Goal: Information Seeking & Learning: Learn about a topic

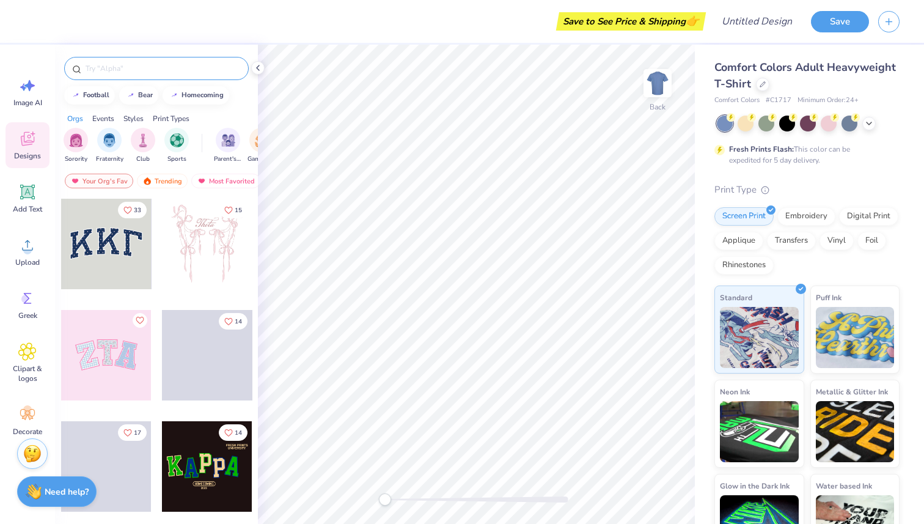
click at [170, 62] on input "text" at bounding box center [162, 68] width 157 height 12
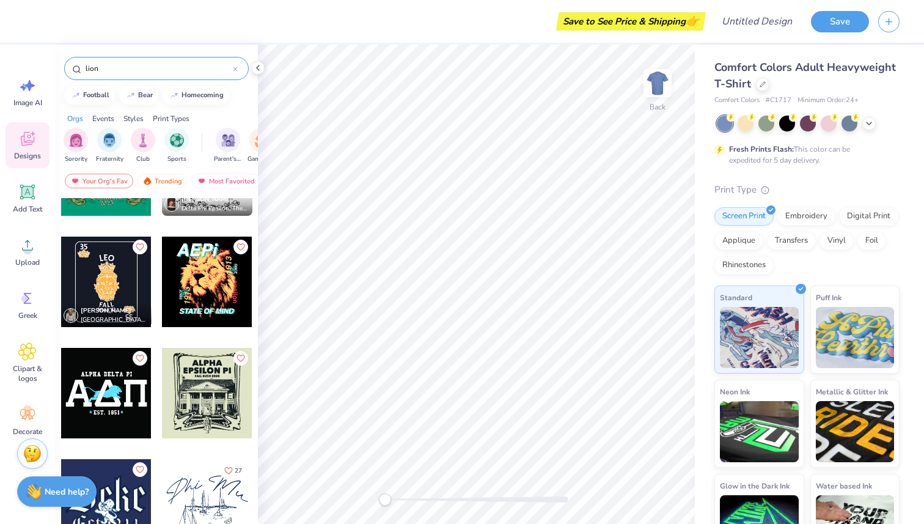
scroll to position [625, 0]
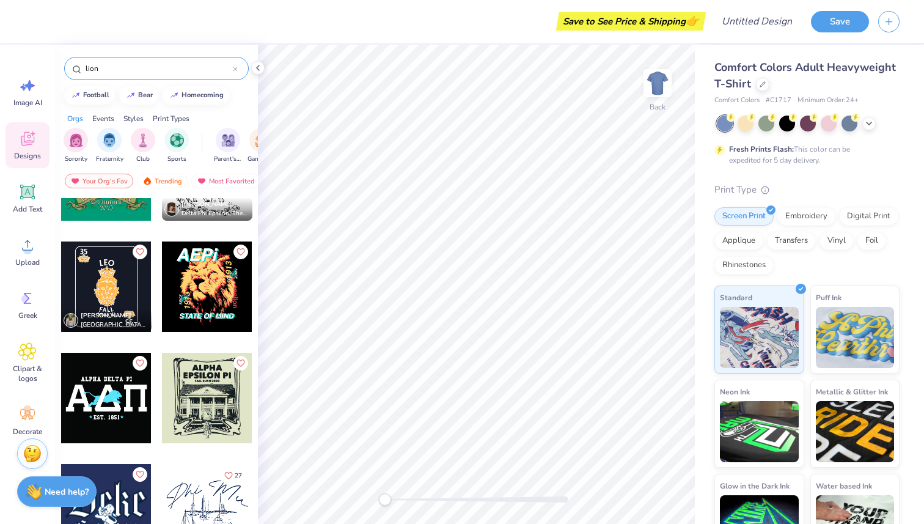
type input "lion"
click at [213, 292] on div at bounding box center [207, 287] width 90 height 90
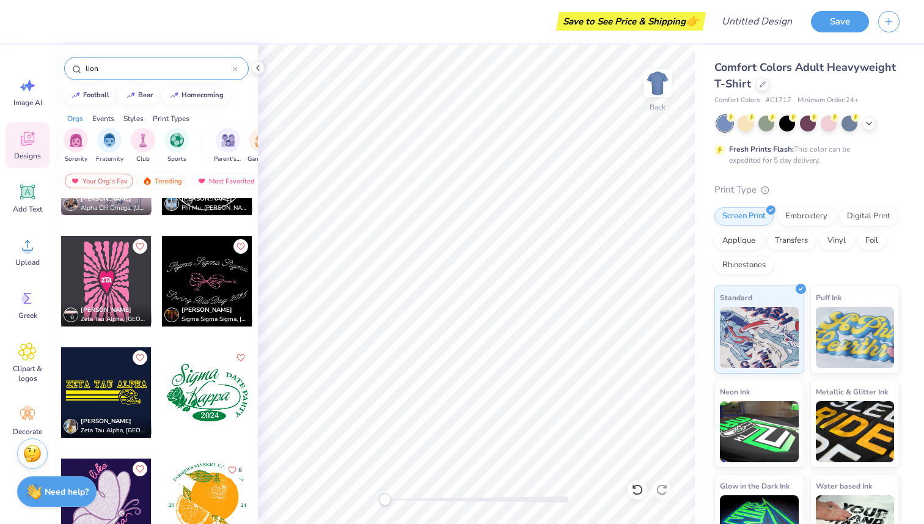
scroll to position [8915, 0]
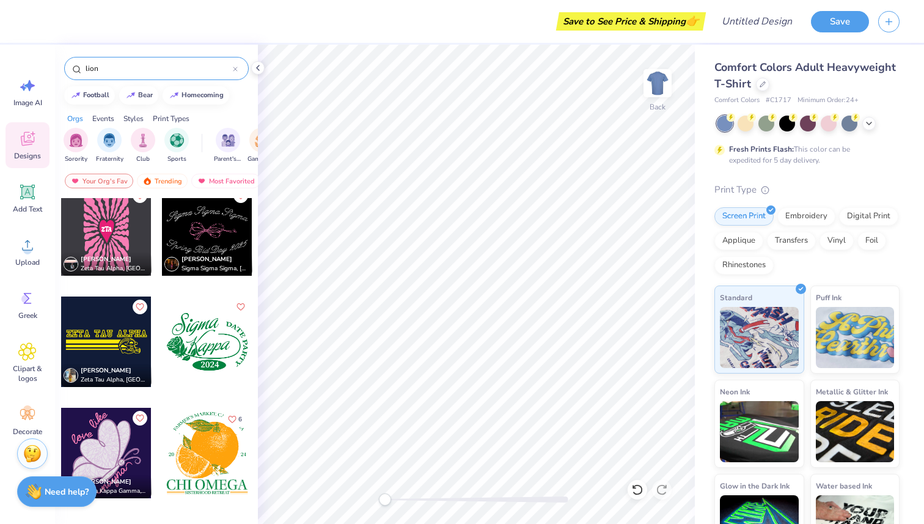
click at [230, 66] on input "lion" at bounding box center [158, 68] width 149 height 12
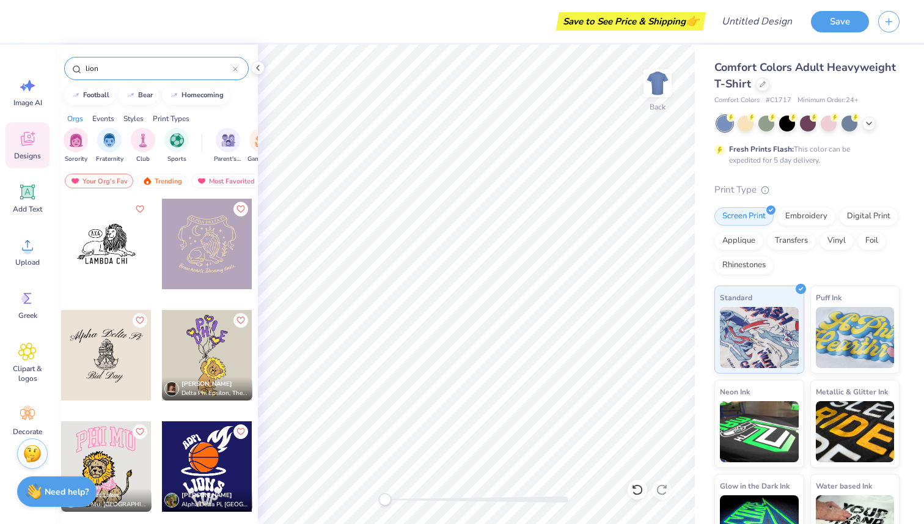
click at [234, 66] on div at bounding box center [235, 68] width 5 height 11
type input "\"
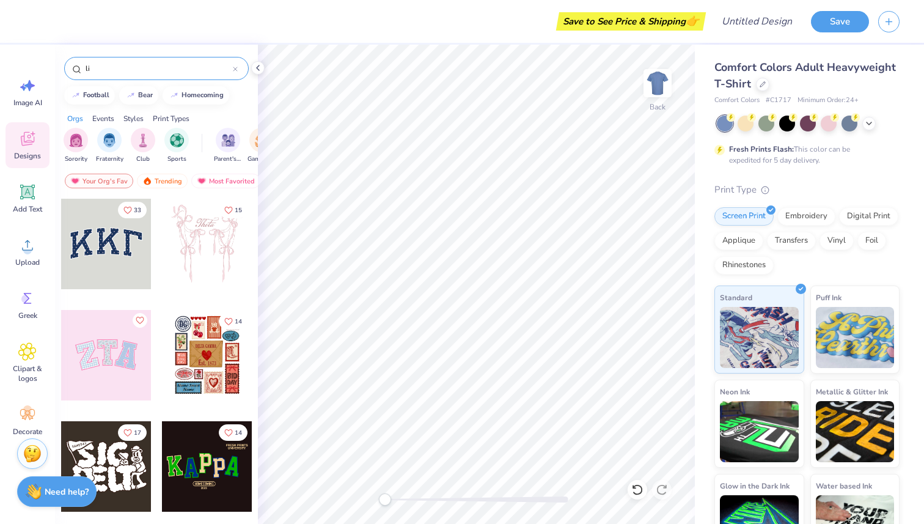
type input "l"
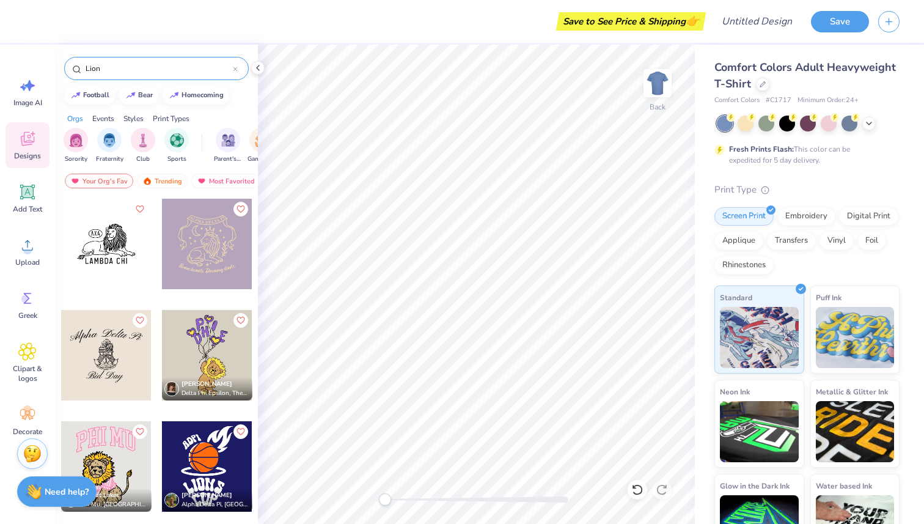
type input "Lion"
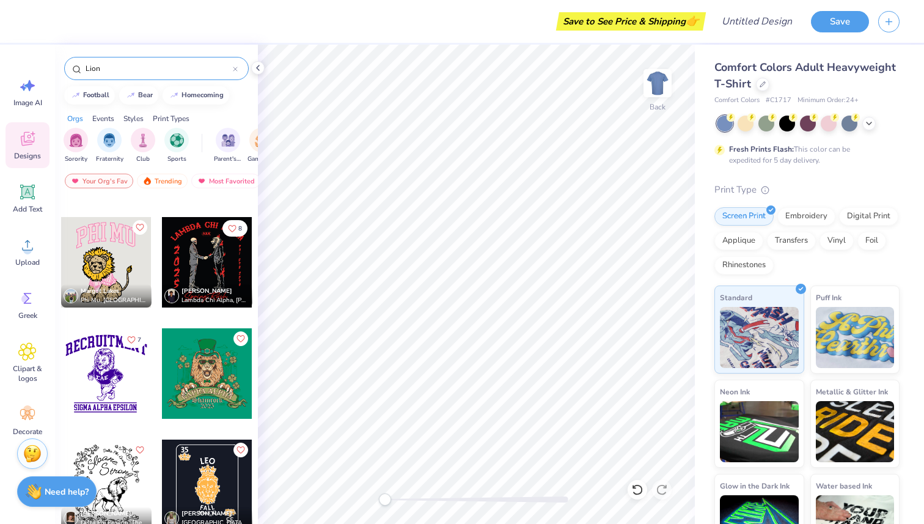
scroll to position [205, 0]
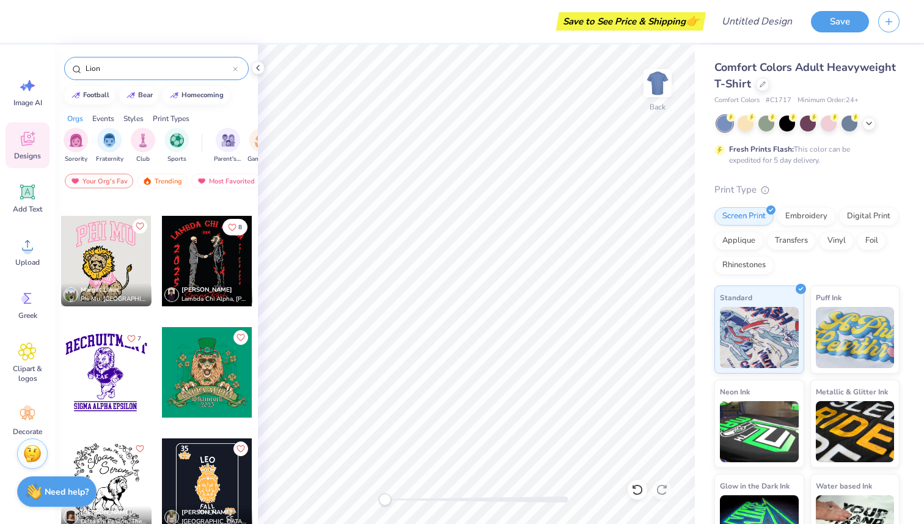
click at [212, 237] on div at bounding box center [207, 261] width 90 height 90
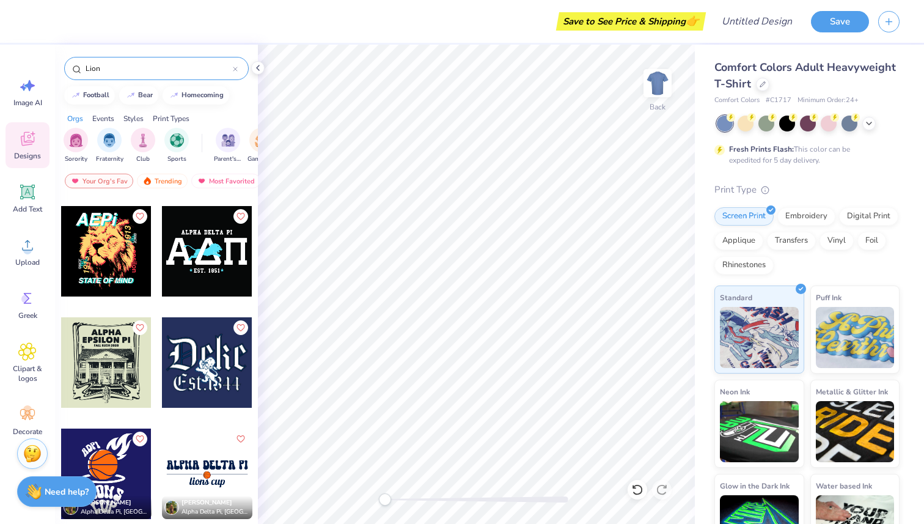
scroll to position [630, 0]
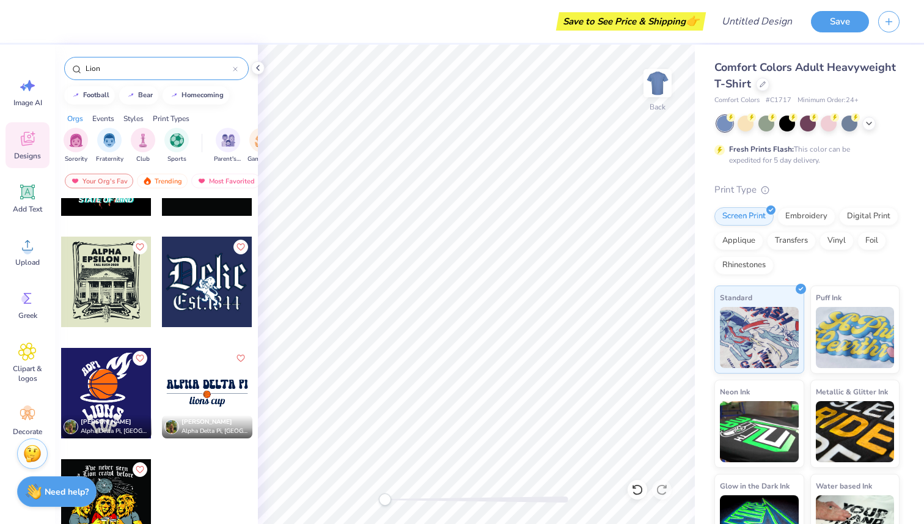
click at [119, 500] on div at bounding box center [106, 504] width 90 height 90
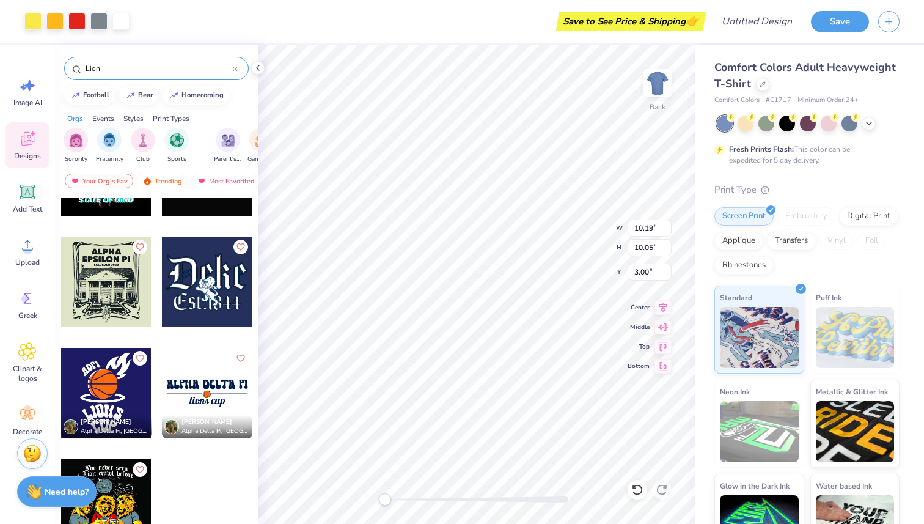
click at [863, 127] on div at bounding box center [808, 124] width 183 height 16
click at [872, 125] on icon at bounding box center [870, 122] width 10 height 10
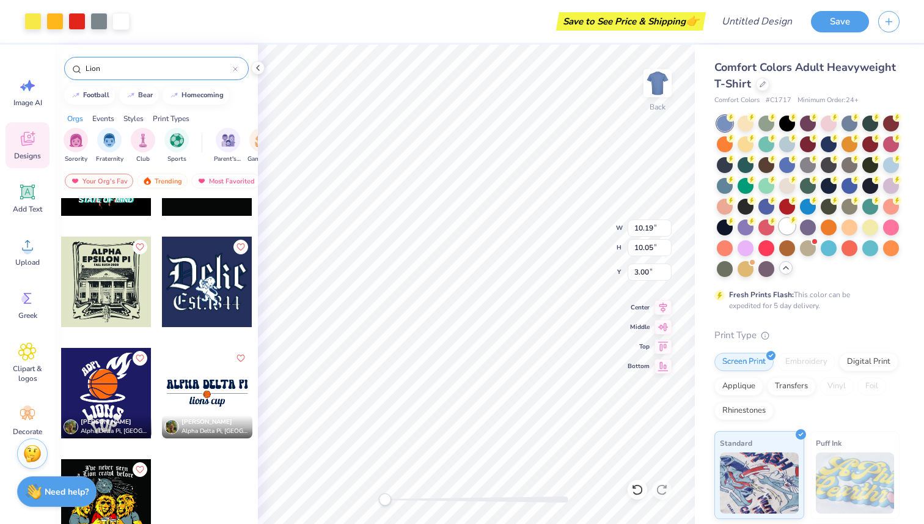
click at [789, 221] on icon at bounding box center [793, 220] width 9 height 9
type input "4.53"
click at [787, 131] on div at bounding box center [808, 196] width 183 height 161
click at [786, 125] on div at bounding box center [788, 122] width 16 height 16
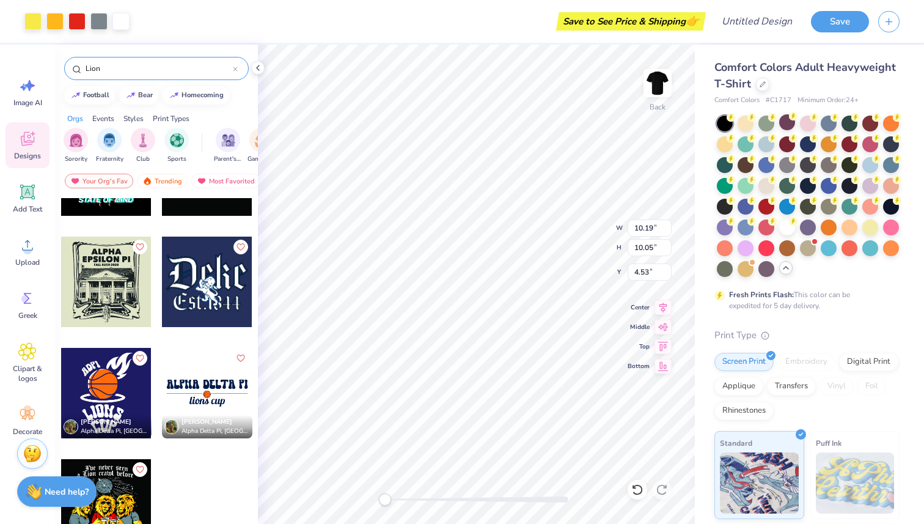
click at [141, 116] on div "Styles" at bounding box center [134, 118] width 20 height 11
click at [101, 117] on div "Events" at bounding box center [103, 118] width 22 height 11
click at [79, 113] on div "Orgs" at bounding box center [75, 118] width 16 height 11
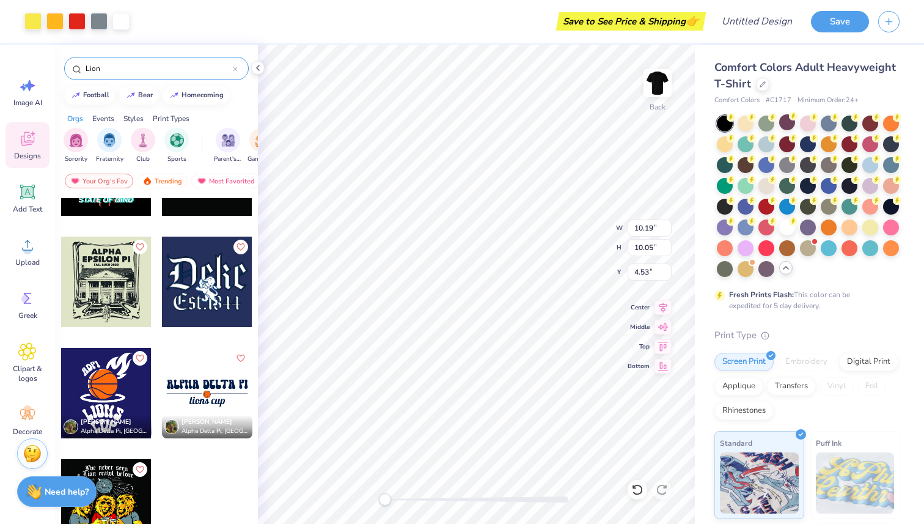
click at [176, 116] on div "Print Types" at bounding box center [171, 118] width 37 height 11
